Goal: Task Accomplishment & Management: Use online tool/utility

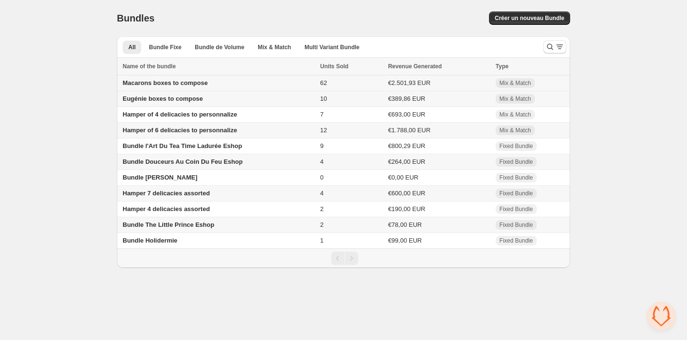
click at [201, 82] on span "Macarons boxes to compose" at bounding box center [165, 82] width 85 height 7
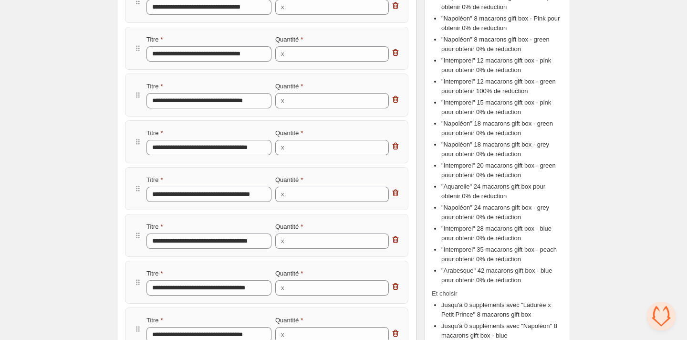
scroll to position [273, 0]
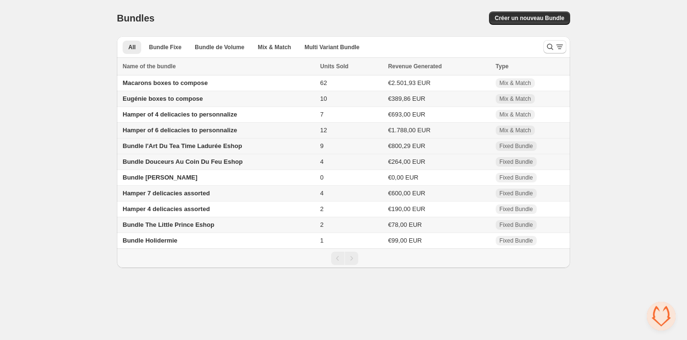
click at [183, 148] on span "Bundle l'Art Du Tea Time Ladurée Eshop" at bounding box center [182, 145] width 119 height 7
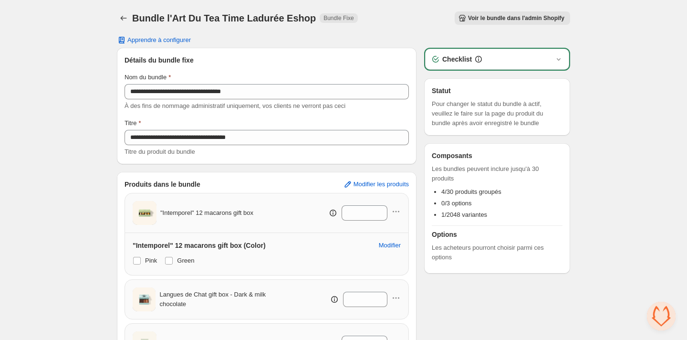
click at [483, 15] on span "Voir le bundle dans l'admin Shopify" at bounding box center [516, 18] width 96 height 8
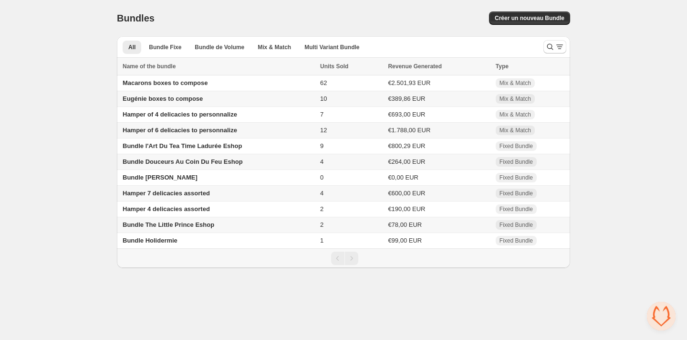
click at [187, 101] on span "Eugénie boxes to compose" at bounding box center [163, 98] width 80 height 7
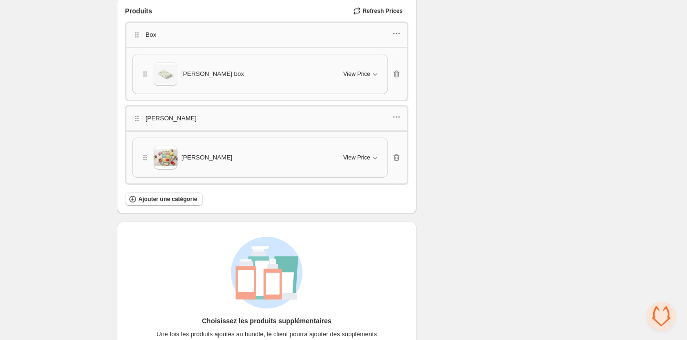
scroll to position [459, 0]
